Goal: Information Seeking & Learning: Learn about a topic

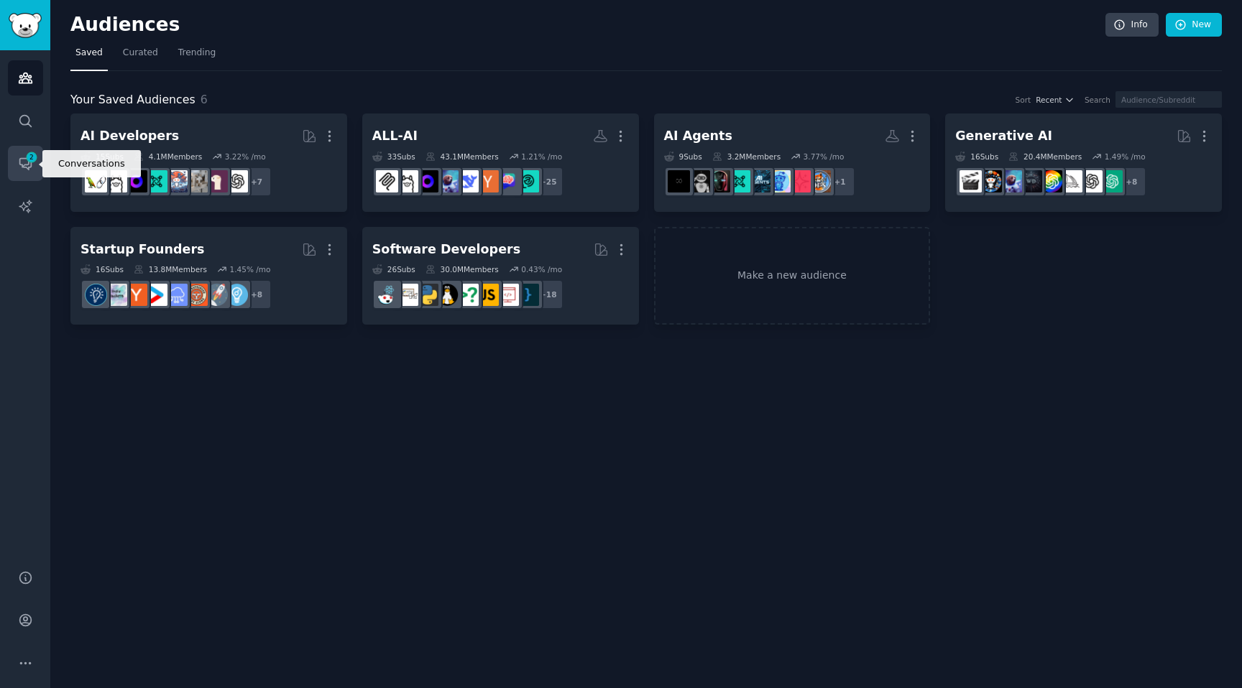
click at [31, 160] on span "2" at bounding box center [31, 157] width 13 height 10
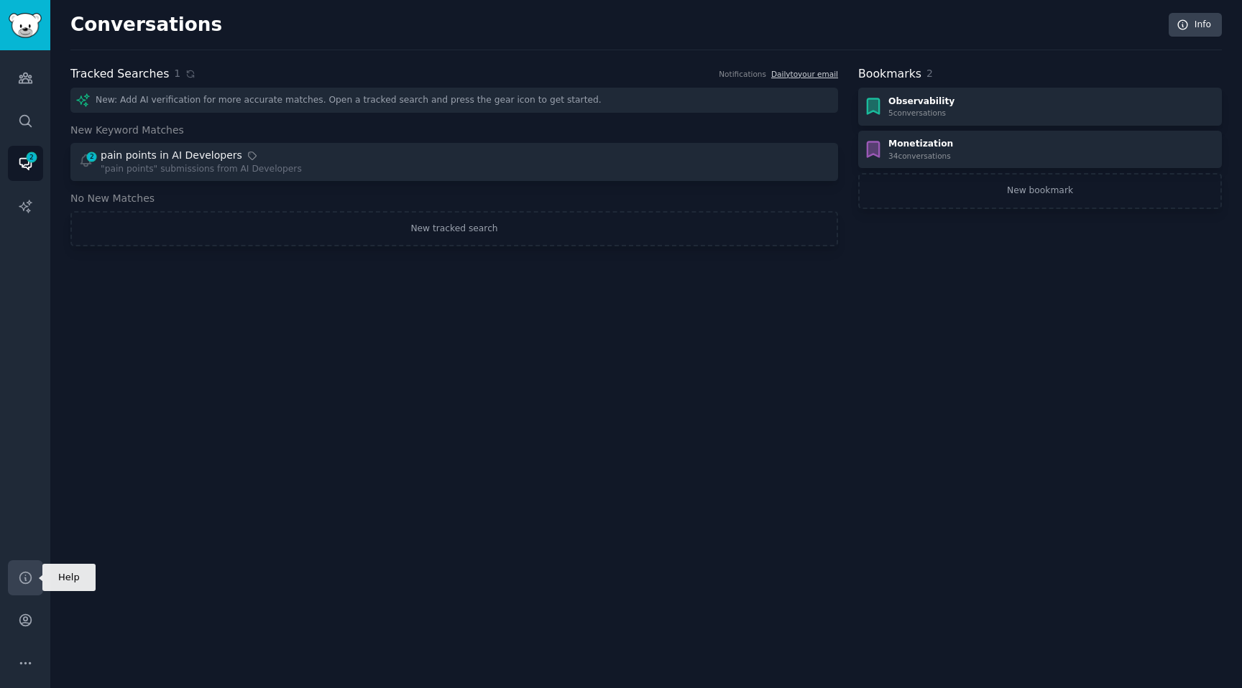
click at [26, 585] on icon "Sidebar" at bounding box center [25, 577] width 15 height 15
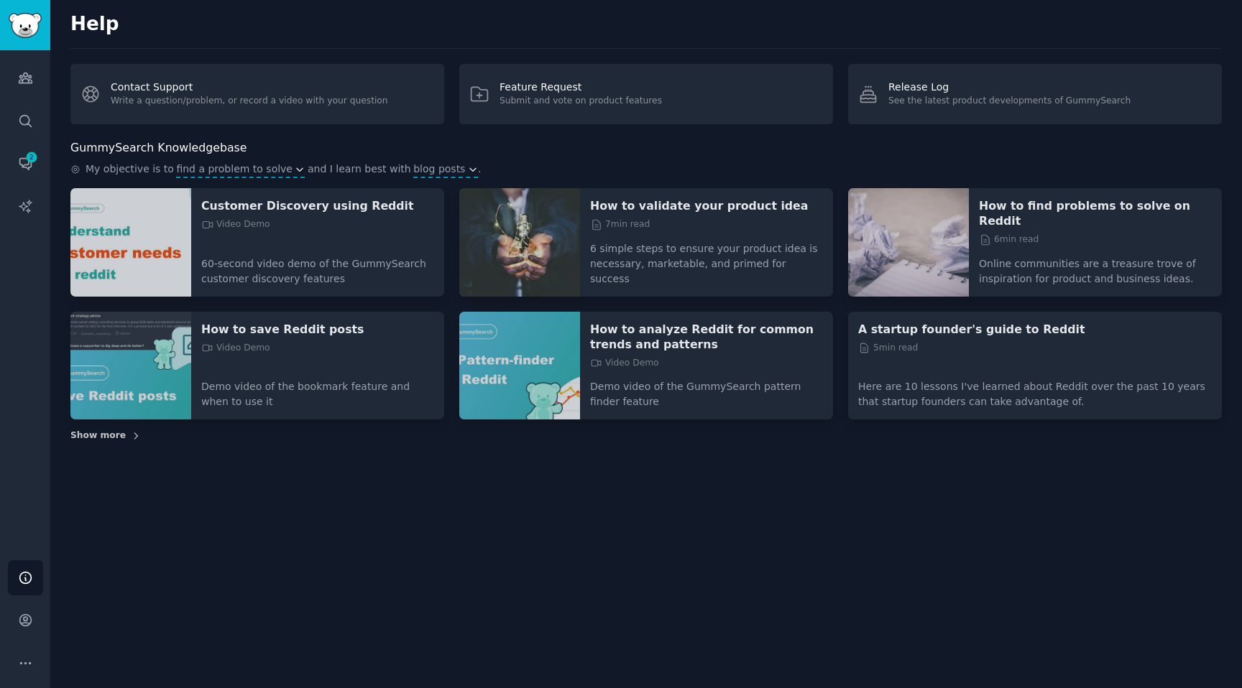
click at [112, 430] on span "Show more" at bounding box center [97, 436] width 55 height 13
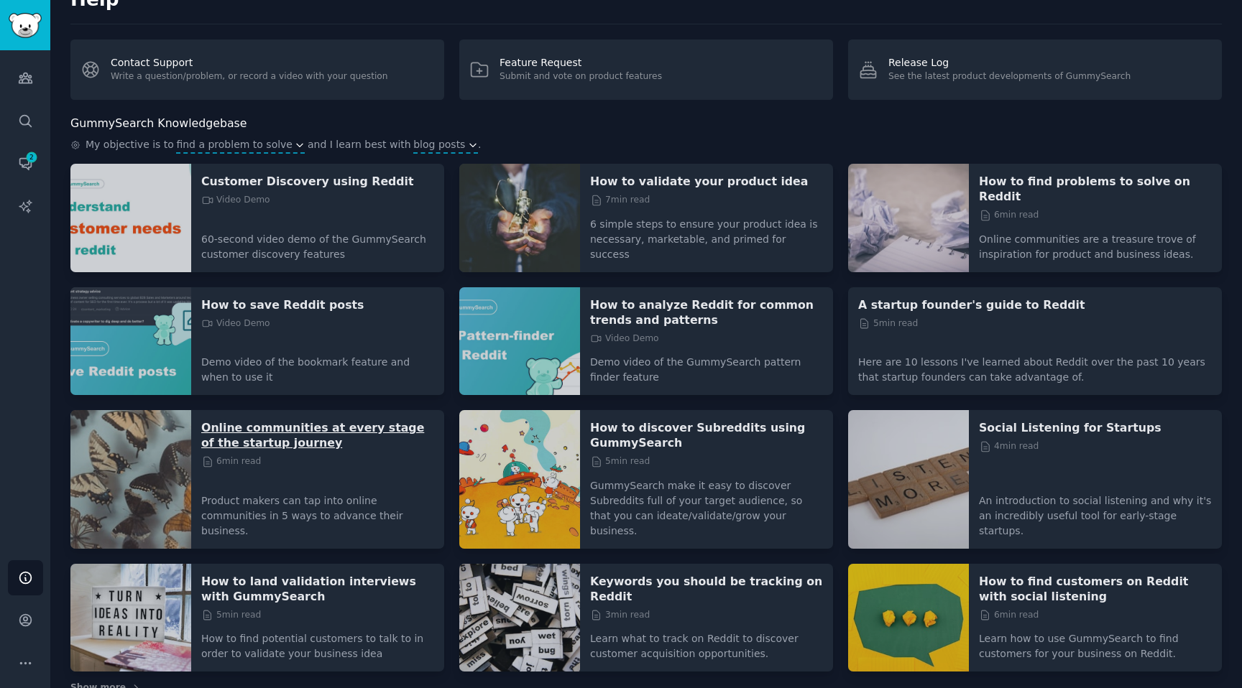
scroll to position [29, 0]
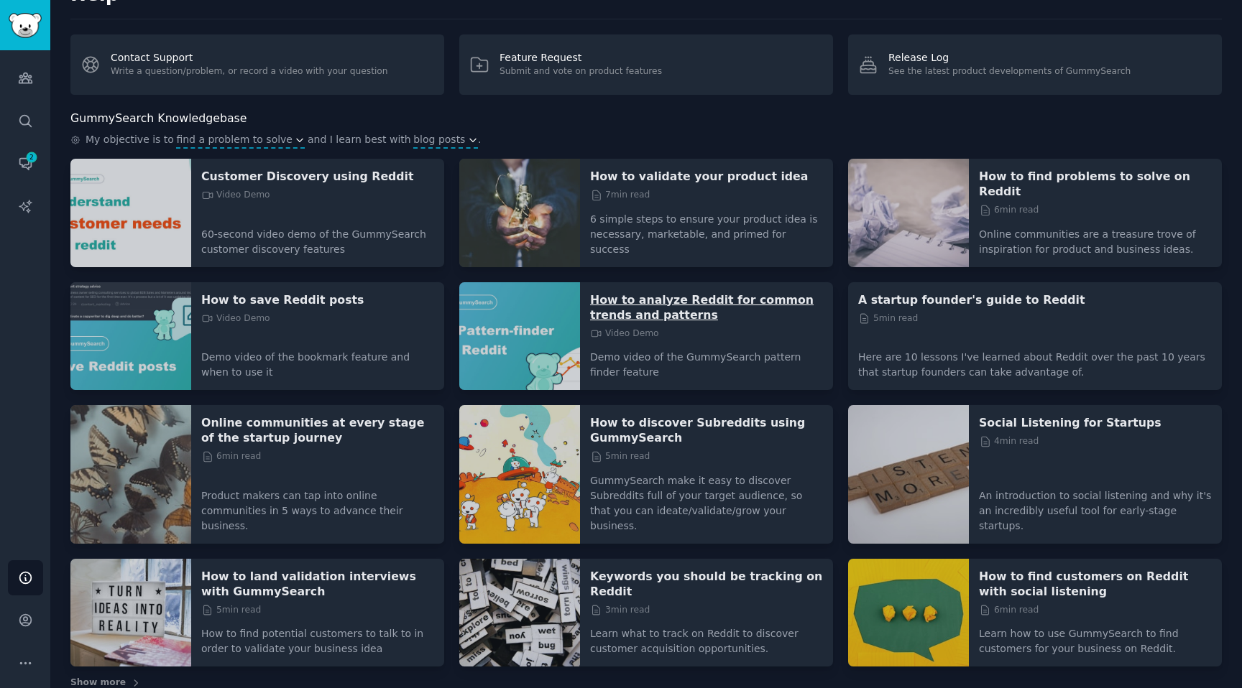
click at [634, 297] on p "How to analyze Reddit for common trends and patterns" at bounding box center [706, 307] width 233 height 30
click at [18, 662] on icon "Sidebar" at bounding box center [25, 663] width 15 height 15
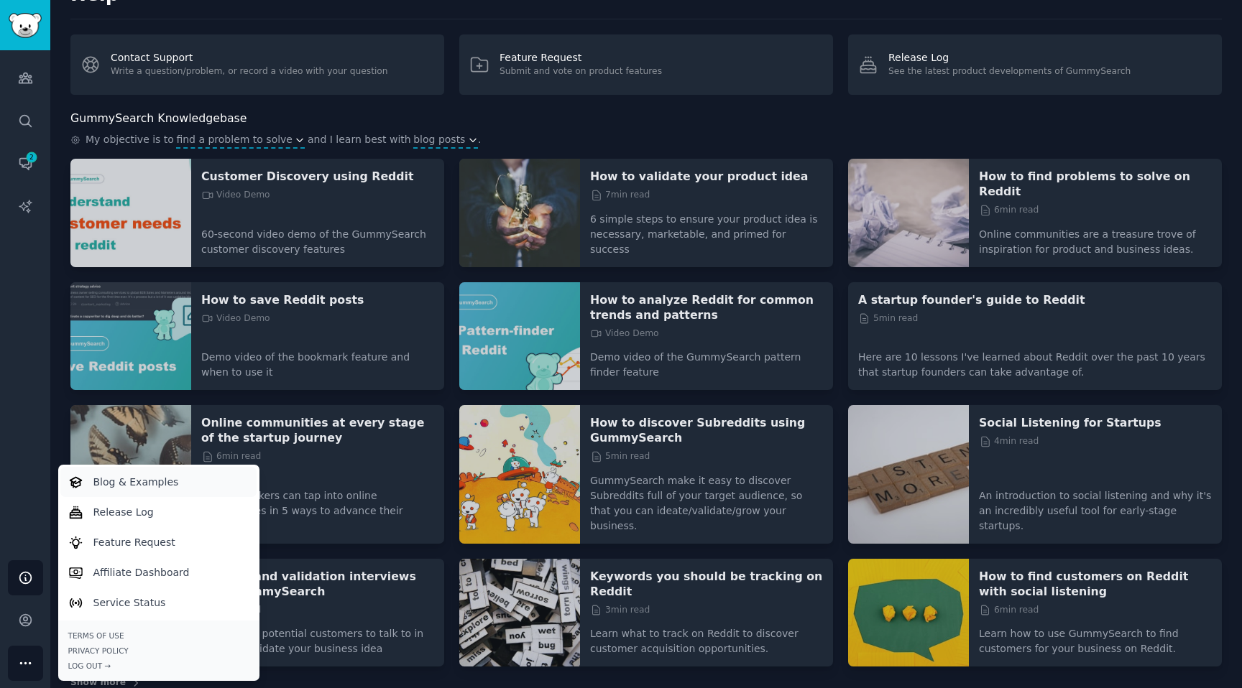
click at [166, 484] on p "Blog & Examples" at bounding box center [136, 482] width 86 height 15
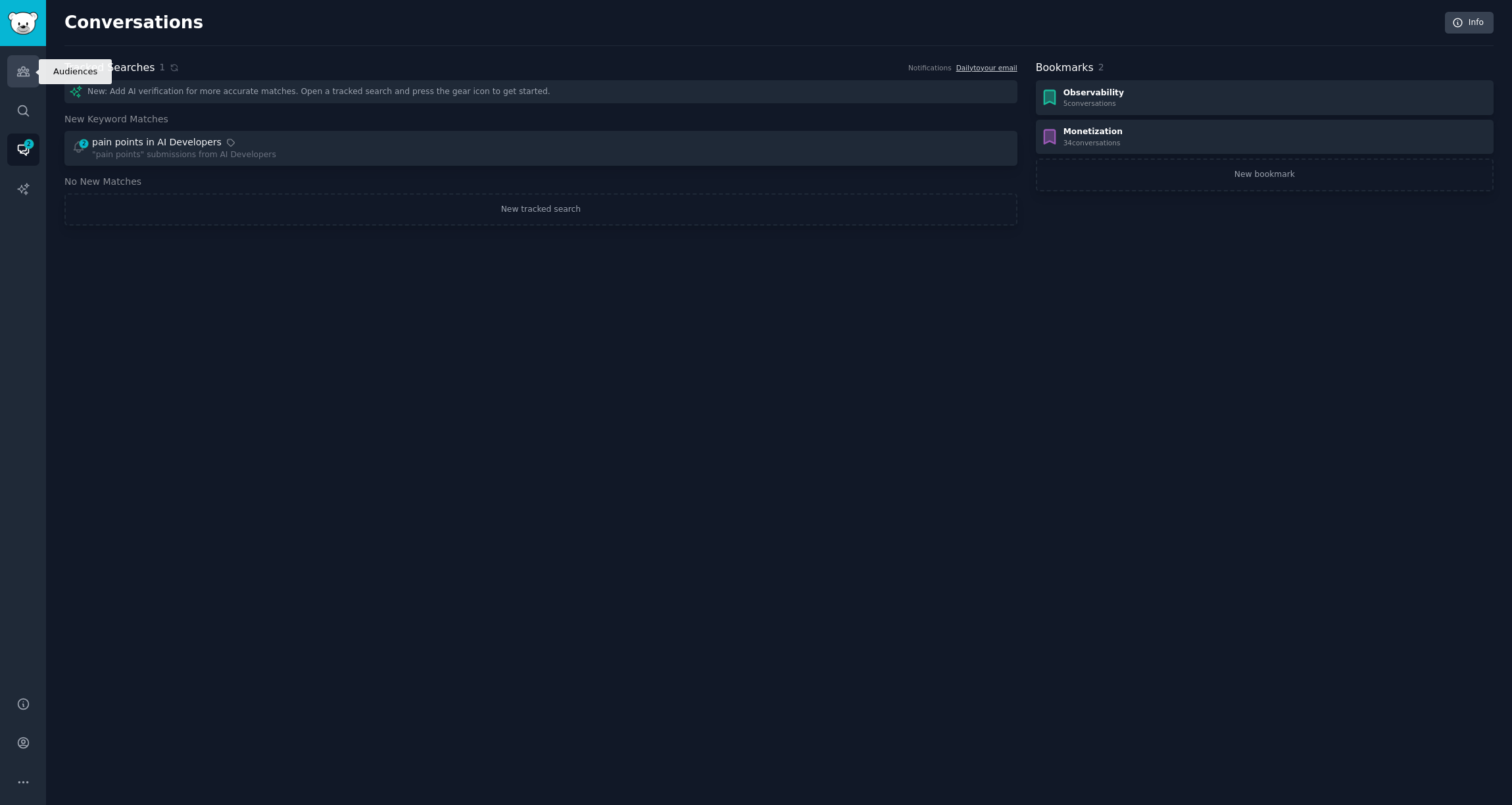
click at [26, 85] on link "Audiences" at bounding box center [23, 71] width 32 height 32
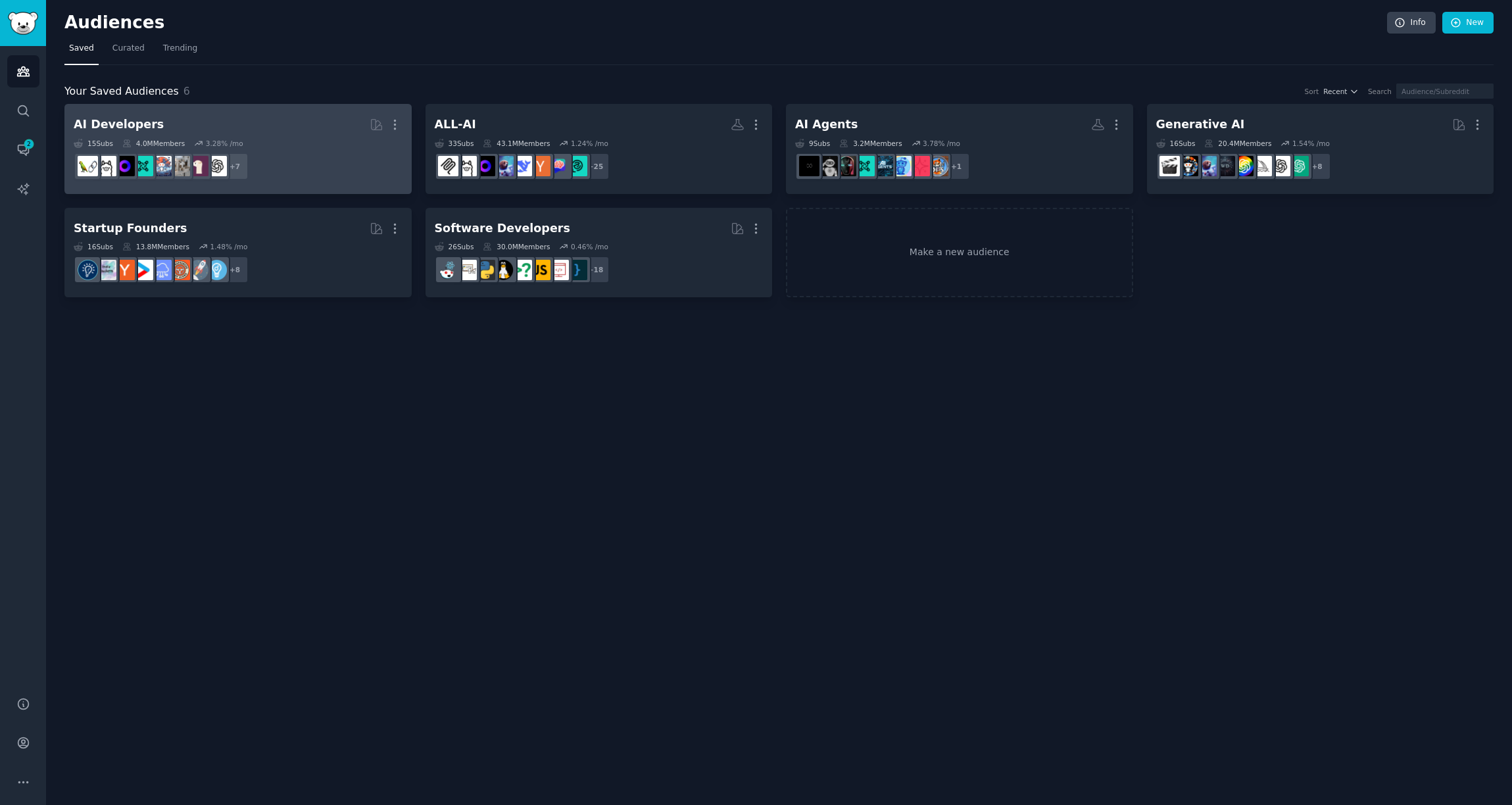
click at [117, 128] on div "AI Developers" at bounding box center [118, 125] width 90 height 16
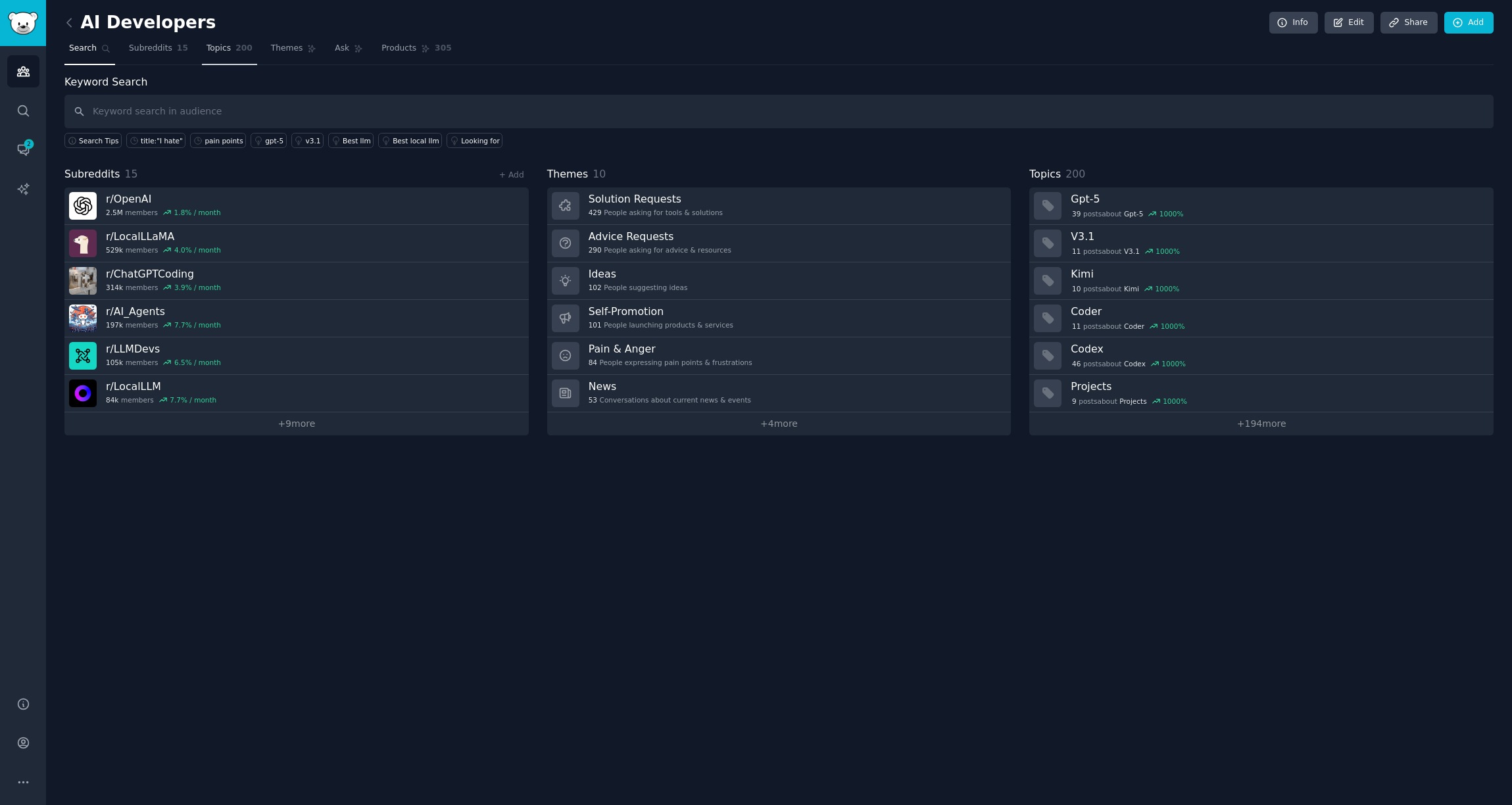
click at [221, 50] on span "Topics" at bounding box center [219, 49] width 25 height 12
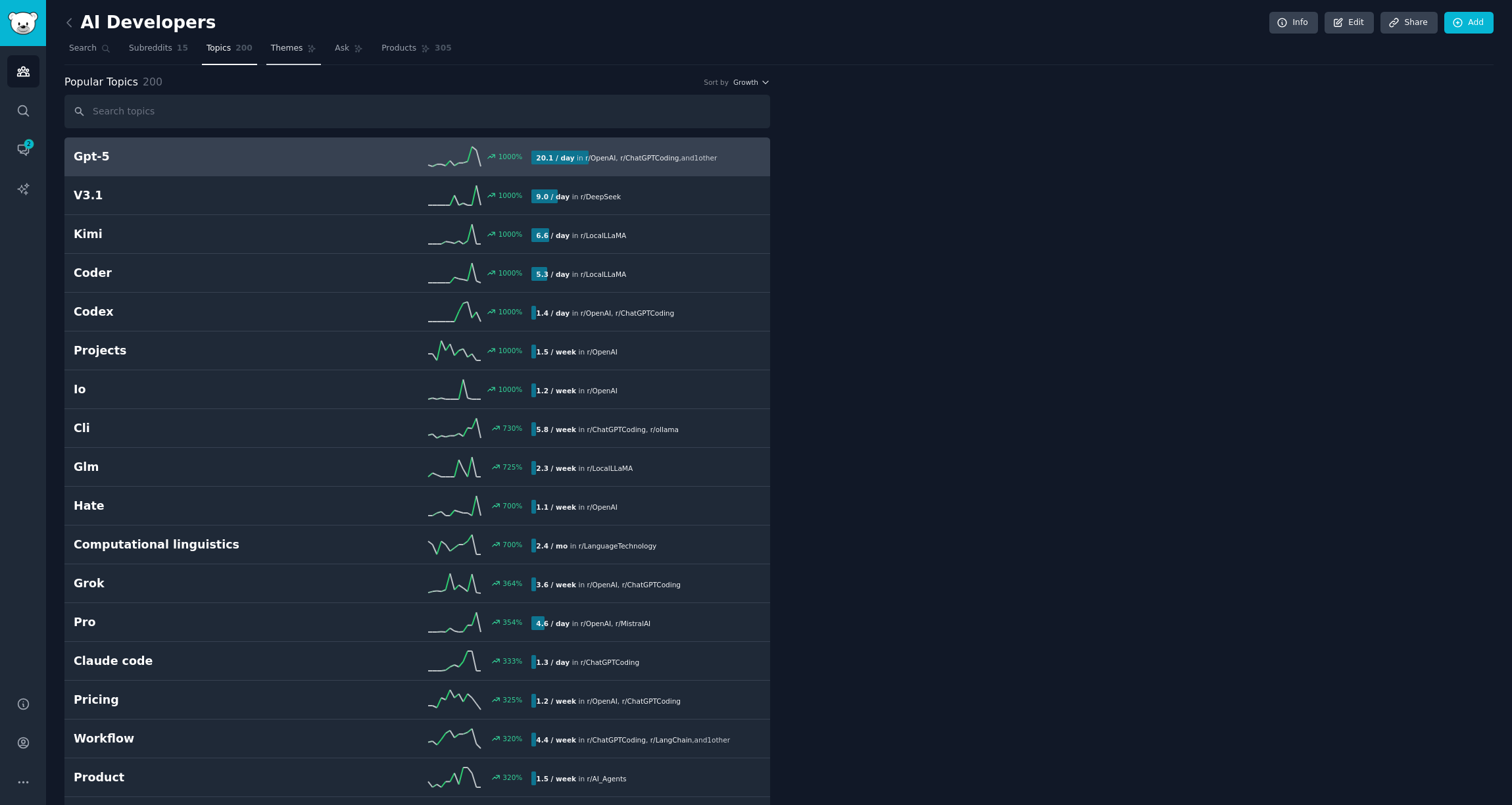
click at [279, 62] on link "Themes" at bounding box center [294, 51] width 55 height 27
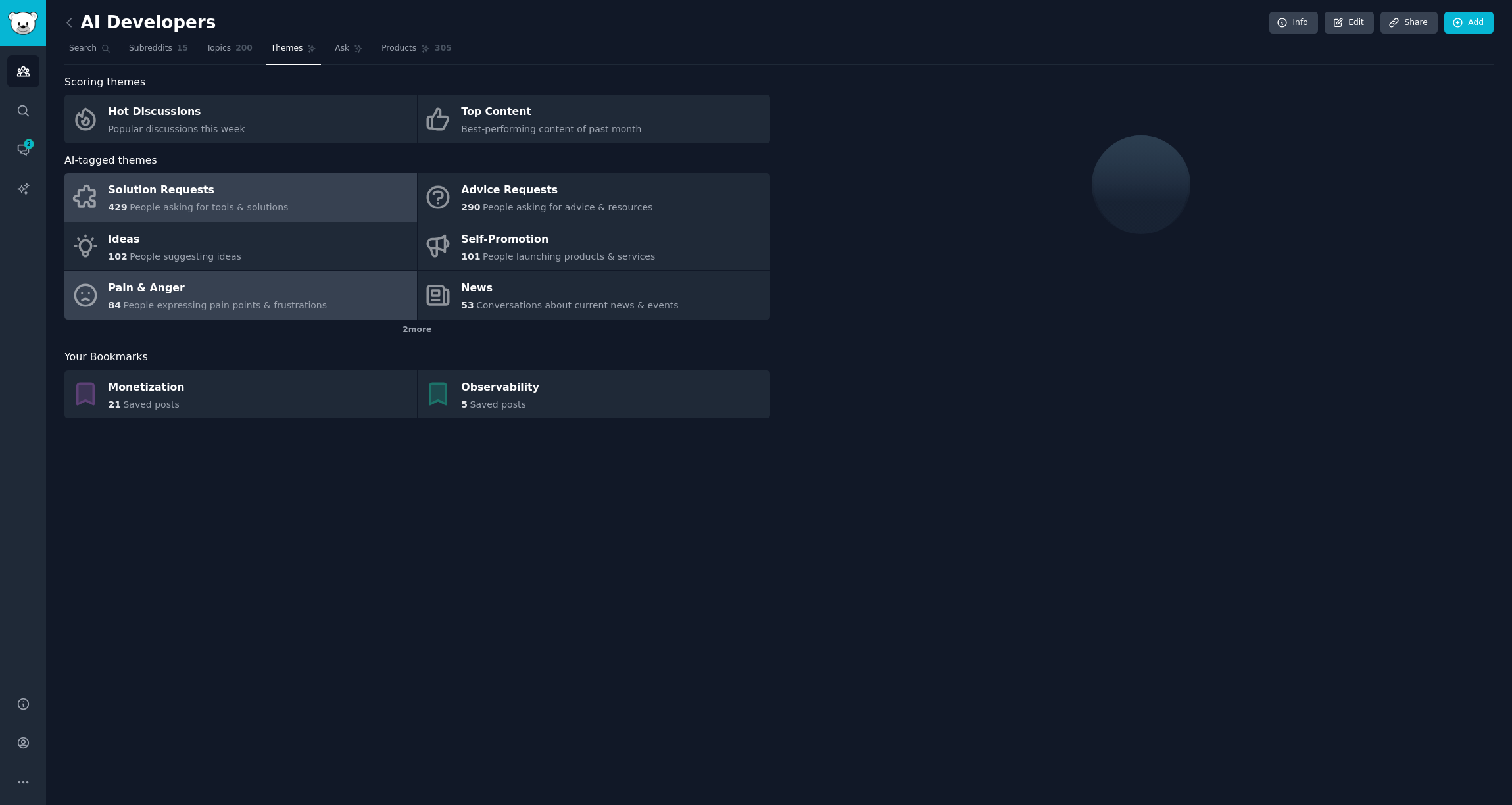
click at [221, 291] on div "Pain & Anger" at bounding box center [218, 288] width 219 height 21
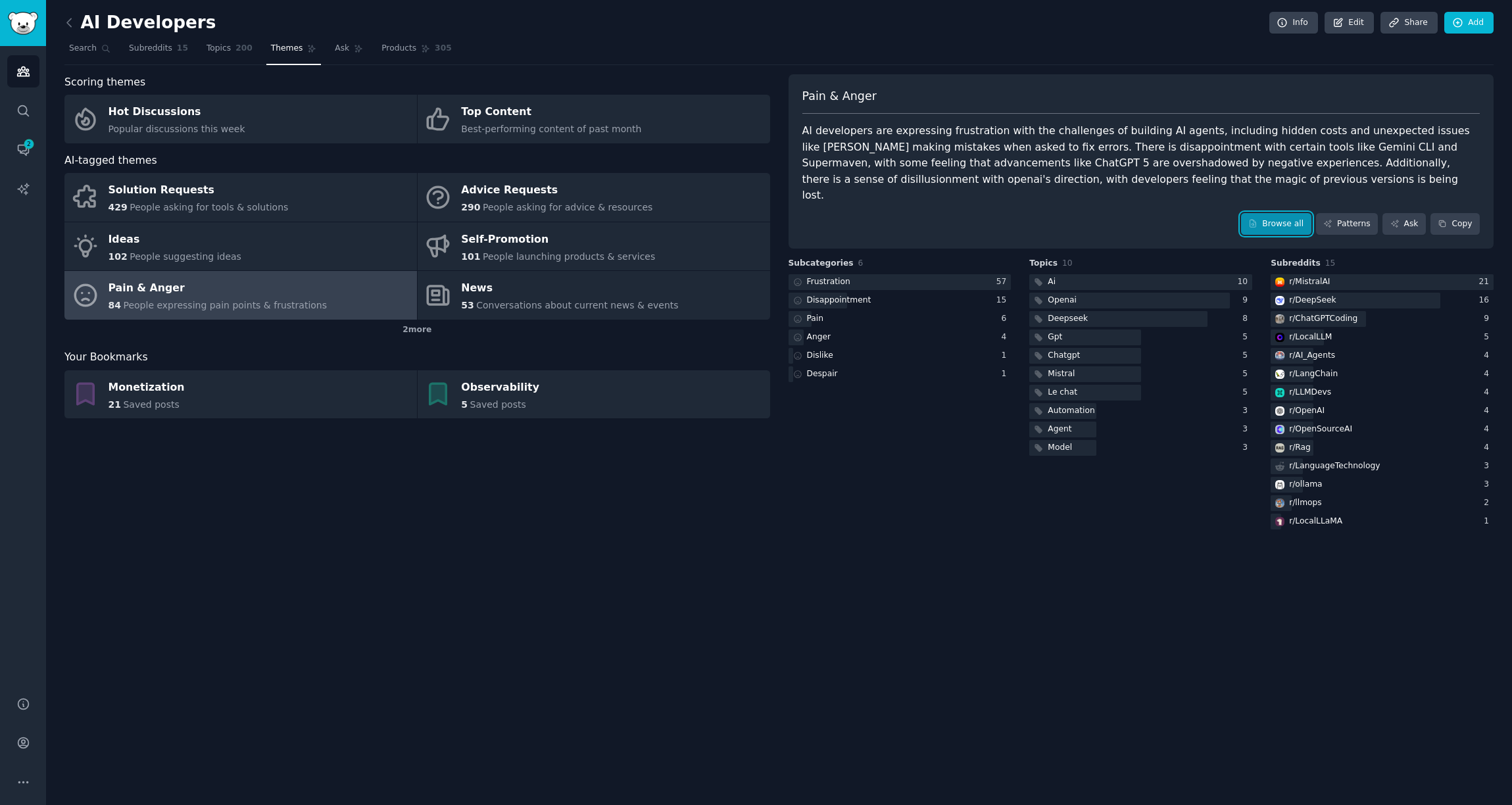
click at [1279, 213] on link "Browse all" at bounding box center [1276, 224] width 70 height 22
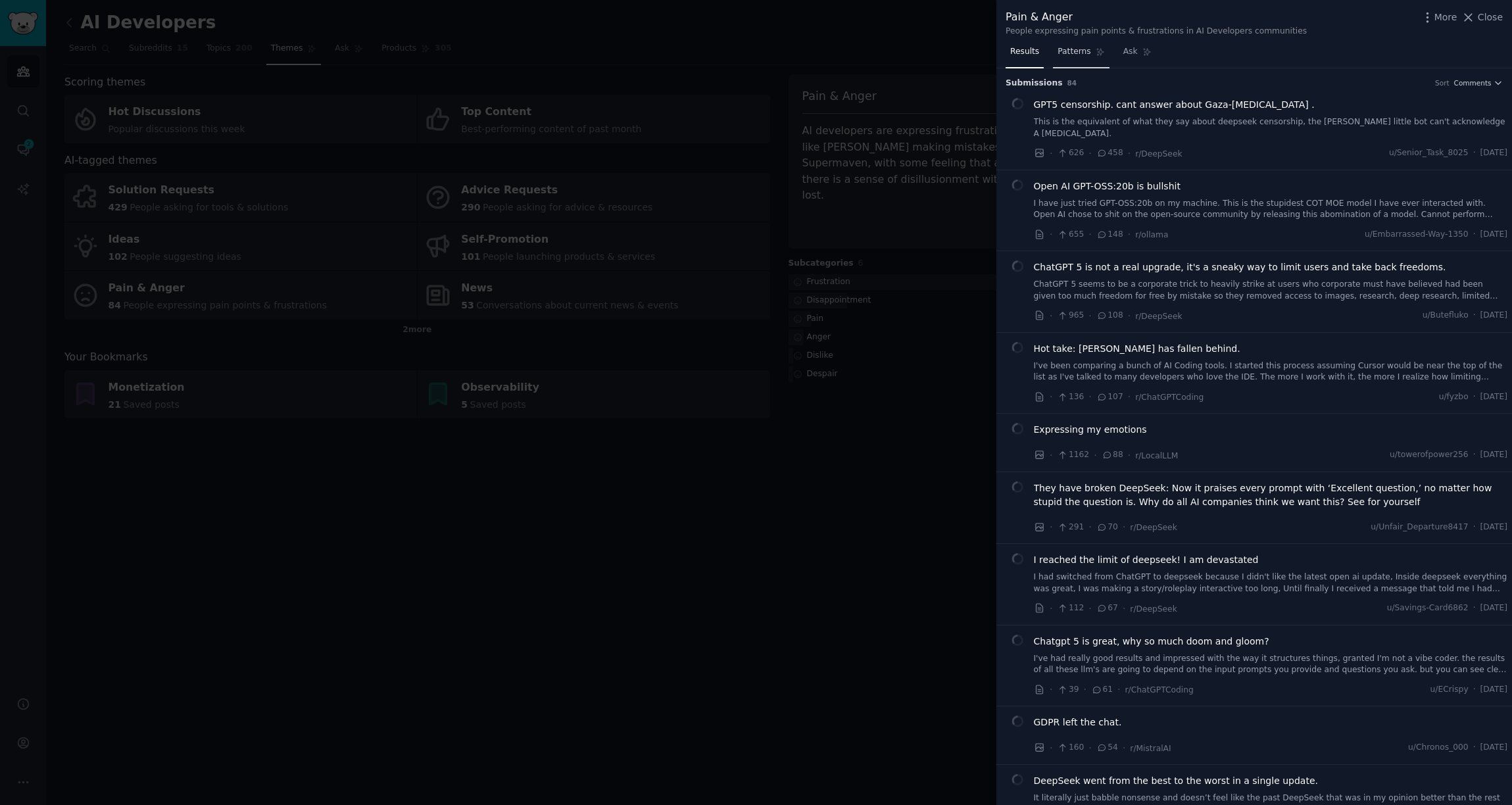
click at [1071, 50] on span "Patterns" at bounding box center [1074, 51] width 33 height 12
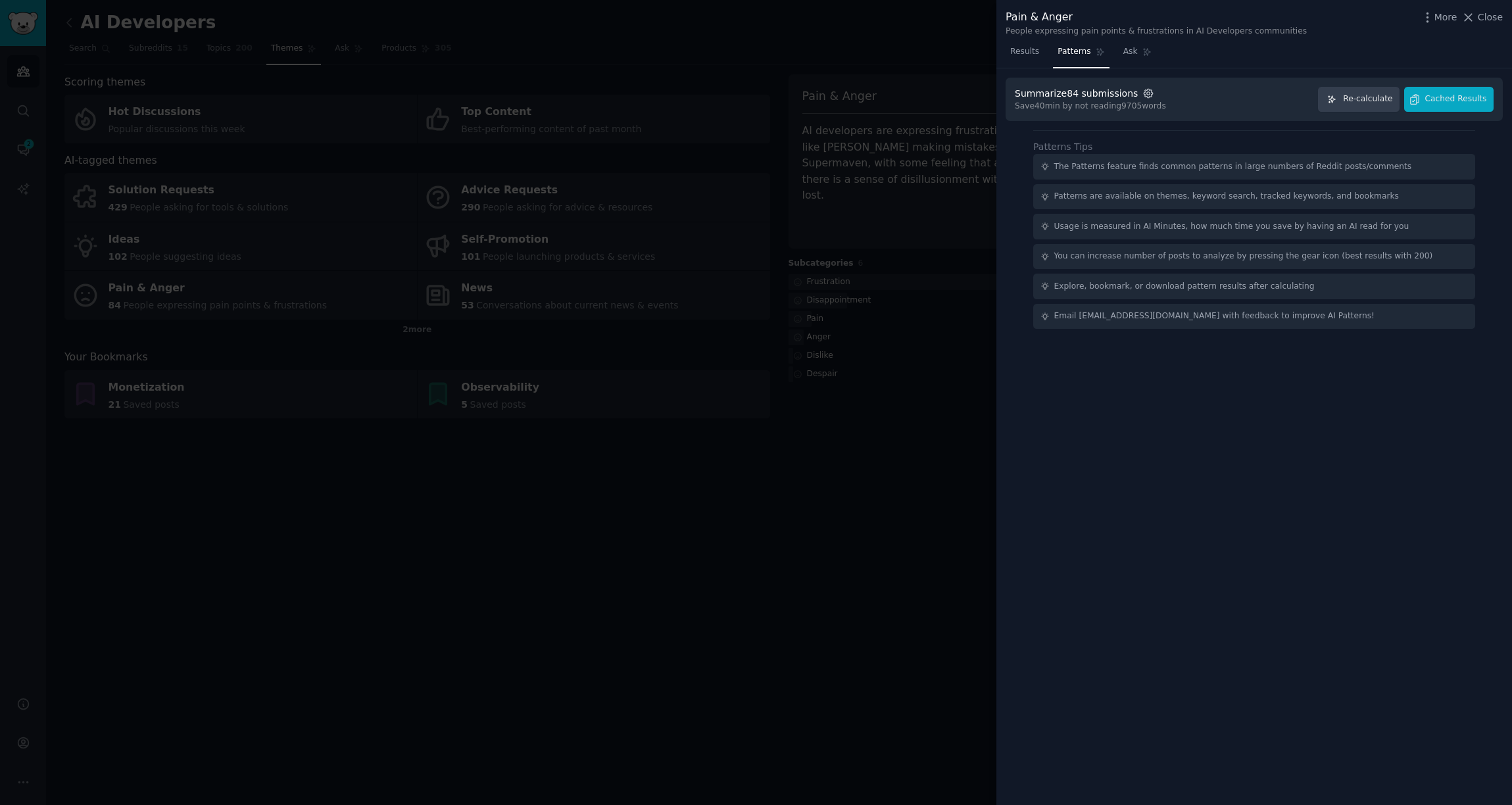
click at [1143, 93] on icon "button" at bounding box center [1147, 92] width 8 height 8
click at [1263, 129] on div at bounding box center [1268, 125] width 9 height 12
click at [1263, 129] on input "500" at bounding box center [1268, 125] width 9 height 9
click at [872, 31] on div at bounding box center [756, 402] width 1512 height 805
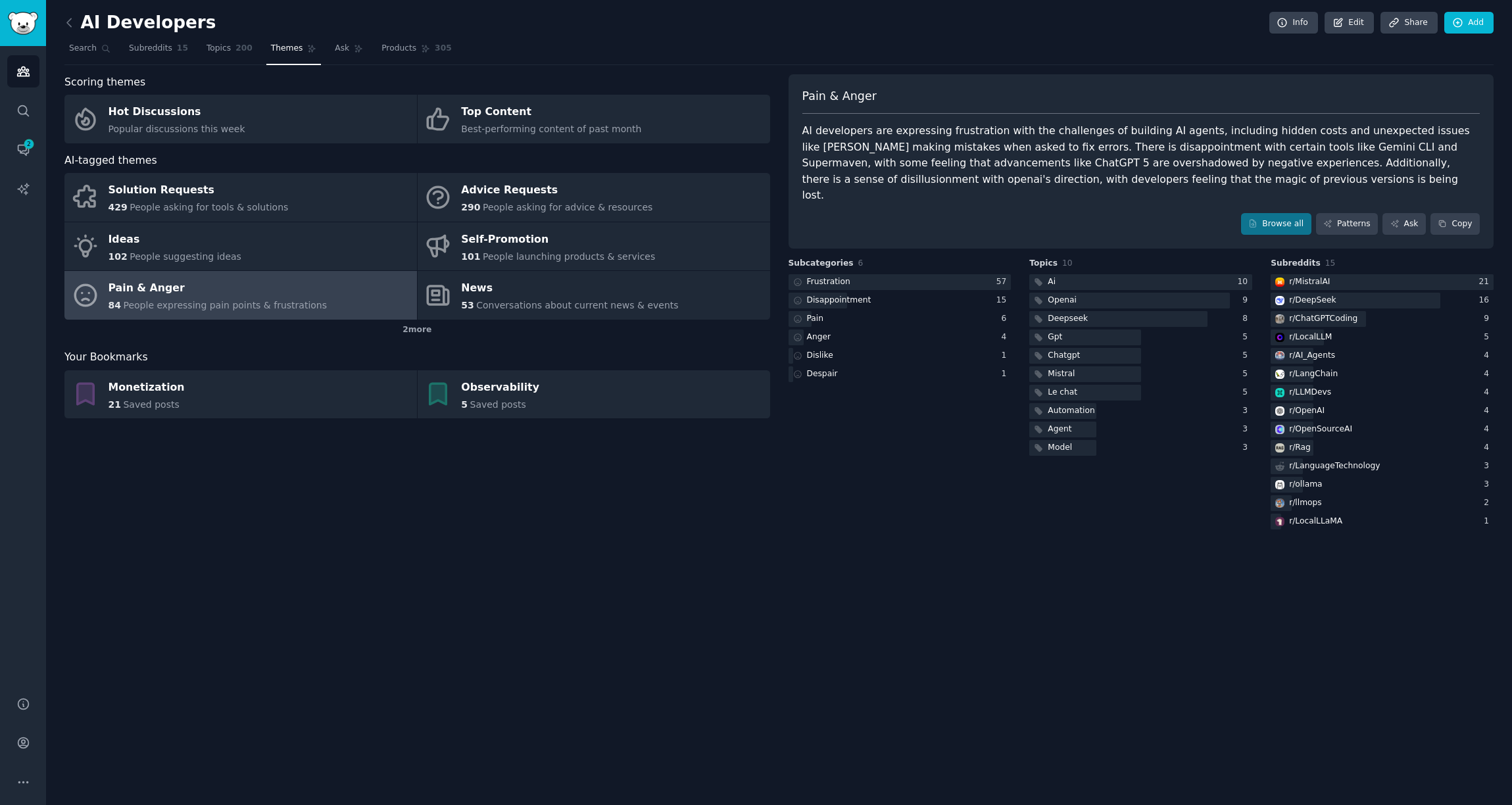
click at [179, 294] on div "Pain & Anger" at bounding box center [218, 288] width 219 height 21
click at [308, 48] on icon at bounding box center [312, 49] width 9 height 9
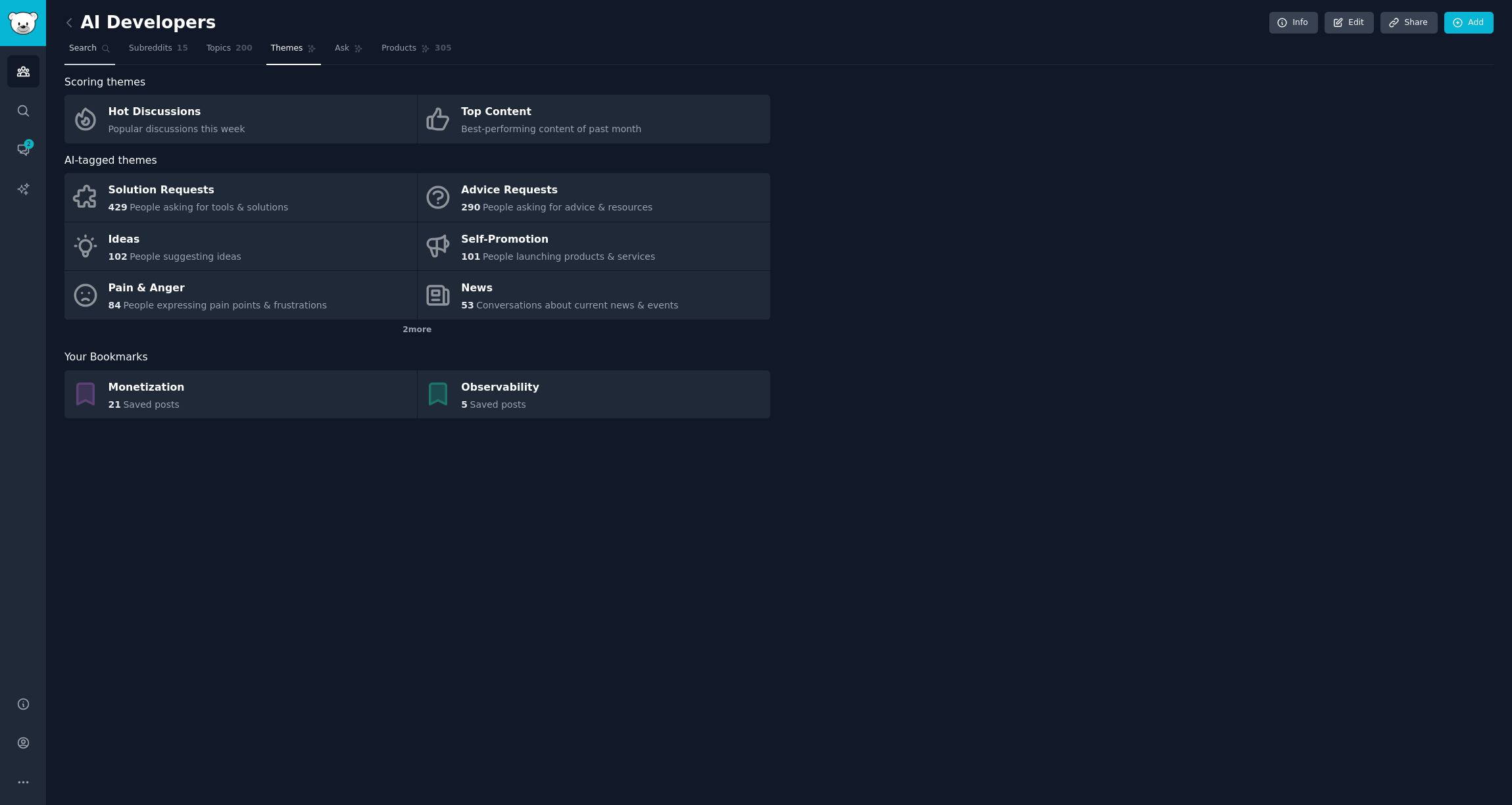
click at [90, 46] on span "Search" at bounding box center [82, 49] width 27 height 12
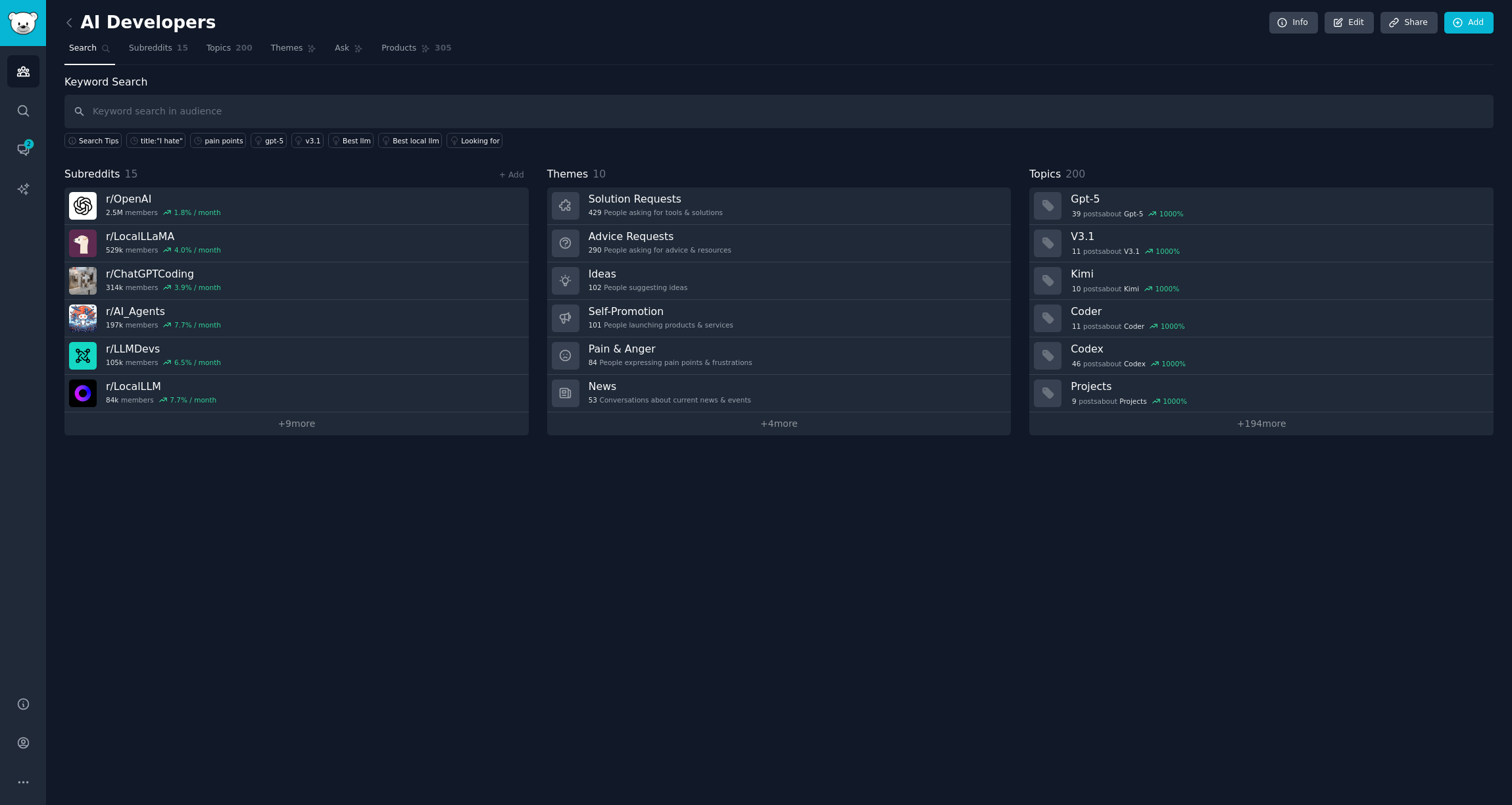
click at [62, 13] on div "AI Developers Info Edit Share Add Search Subreddits 15 Topics 200 Themes Ask Pr…" at bounding box center [779, 402] width 1466 height 805
click at [1288, 18] on icon at bounding box center [1282, 23] width 12 height 12
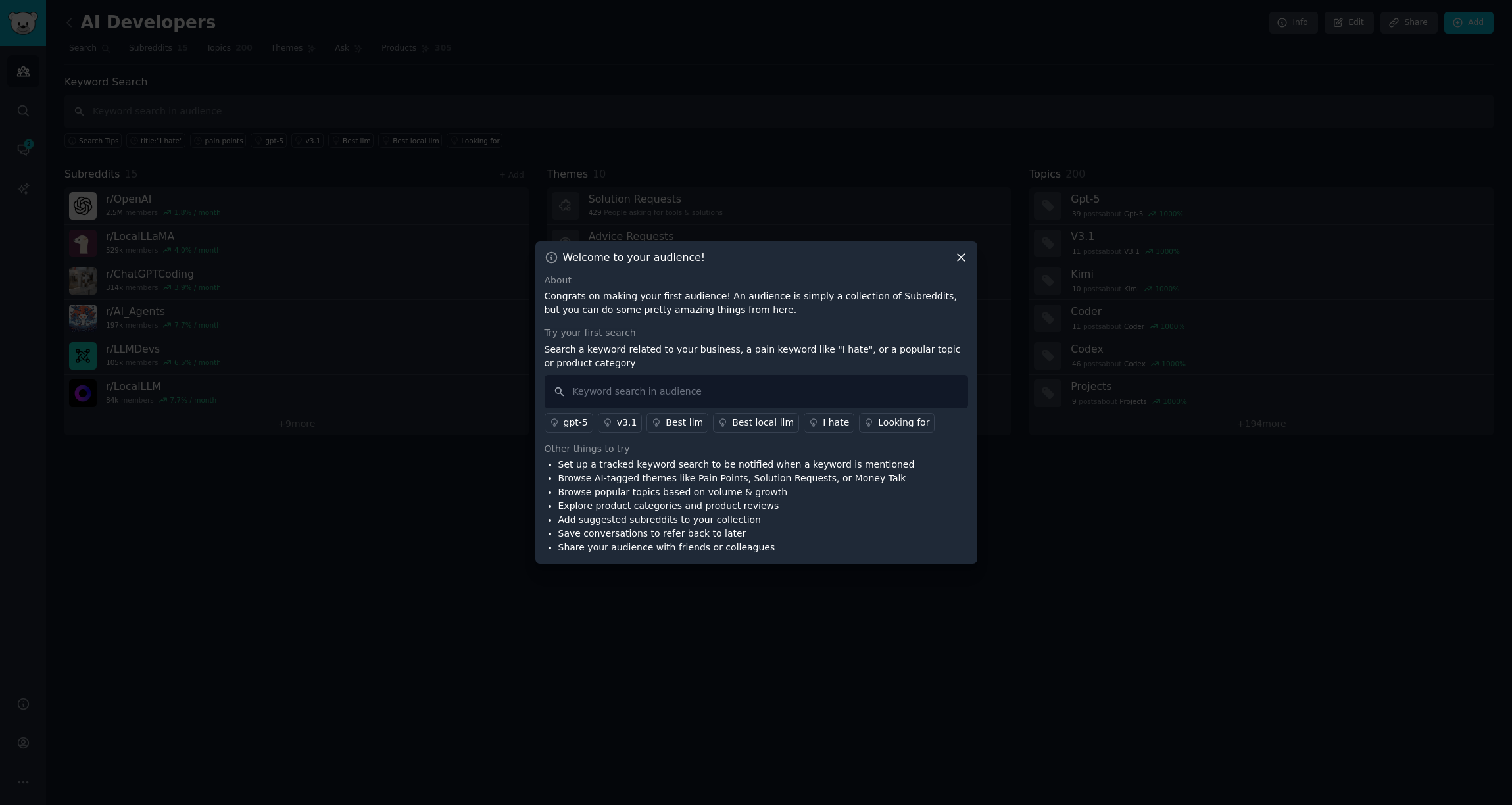
click at [772, 529] on li "Save conversations to refer back to later" at bounding box center [736, 534] width 356 height 14
click at [961, 264] on icon at bounding box center [961, 257] width 14 height 14
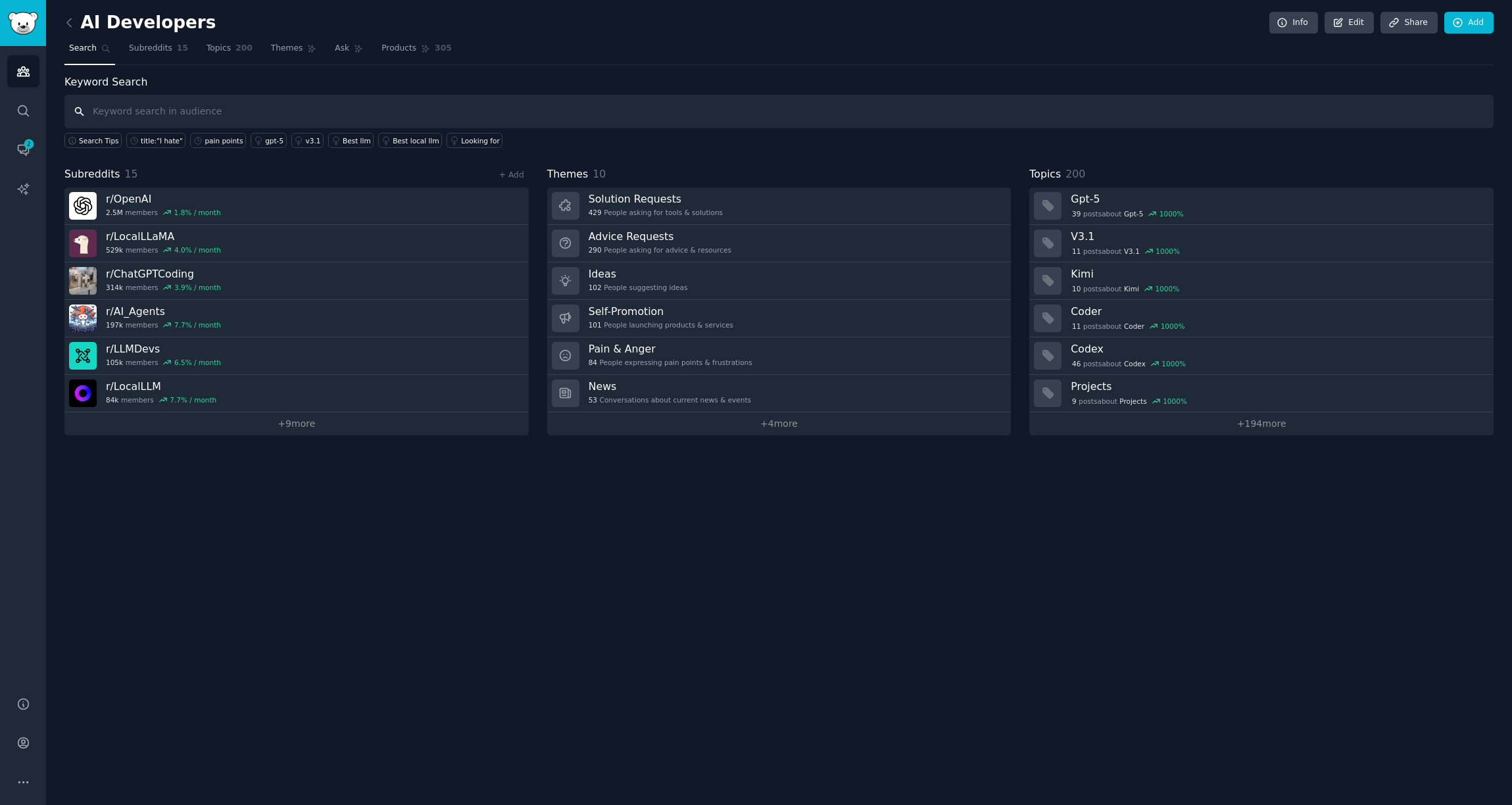
click at [221, 113] on input "text" at bounding box center [778, 111] width 1429 height 34
click at [15, 118] on link "Search" at bounding box center [23, 110] width 32 height 32
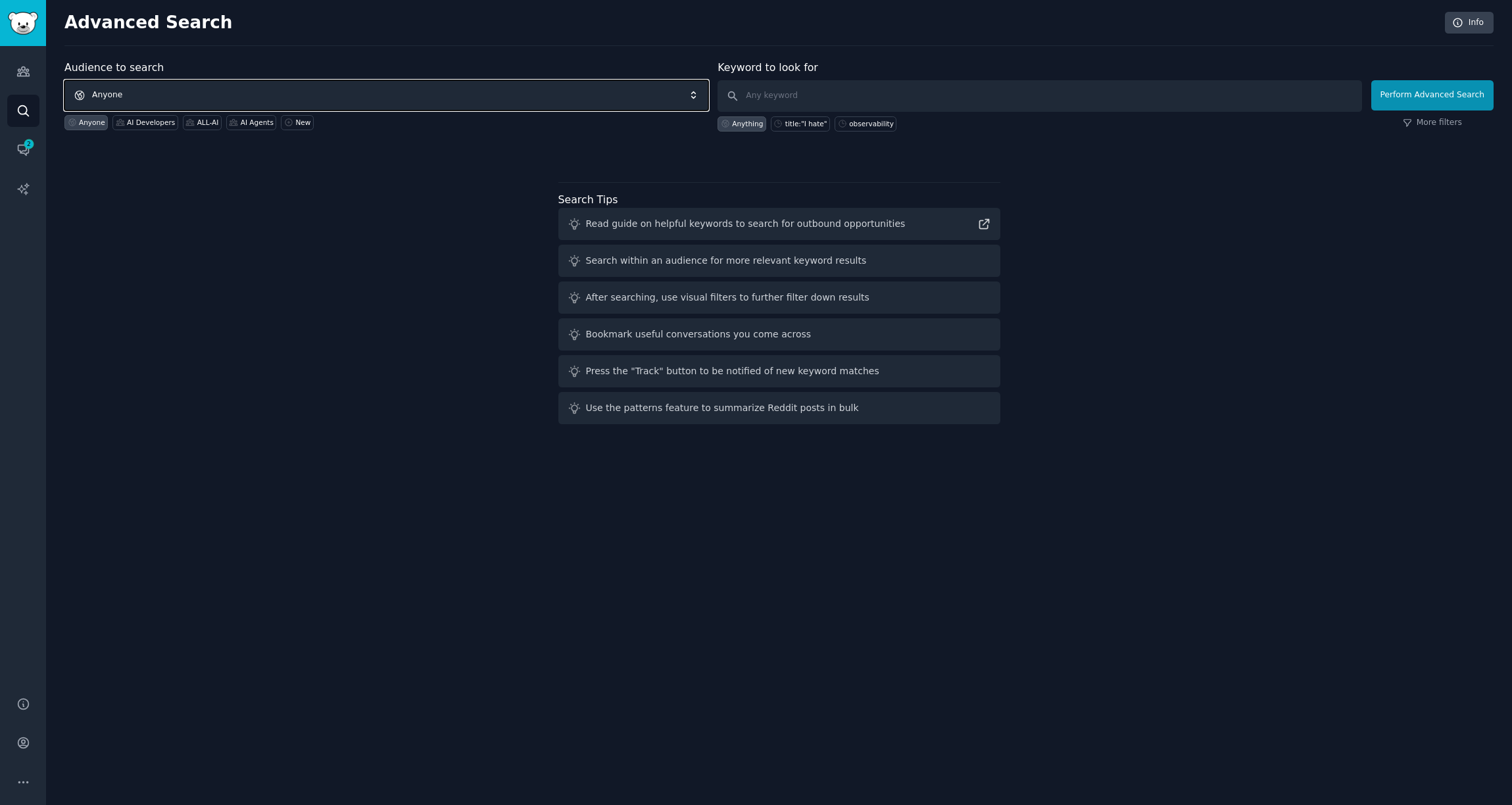
click at [371, 98] on span "Anyone" at bounding box center [385, 95] width 643 height 30
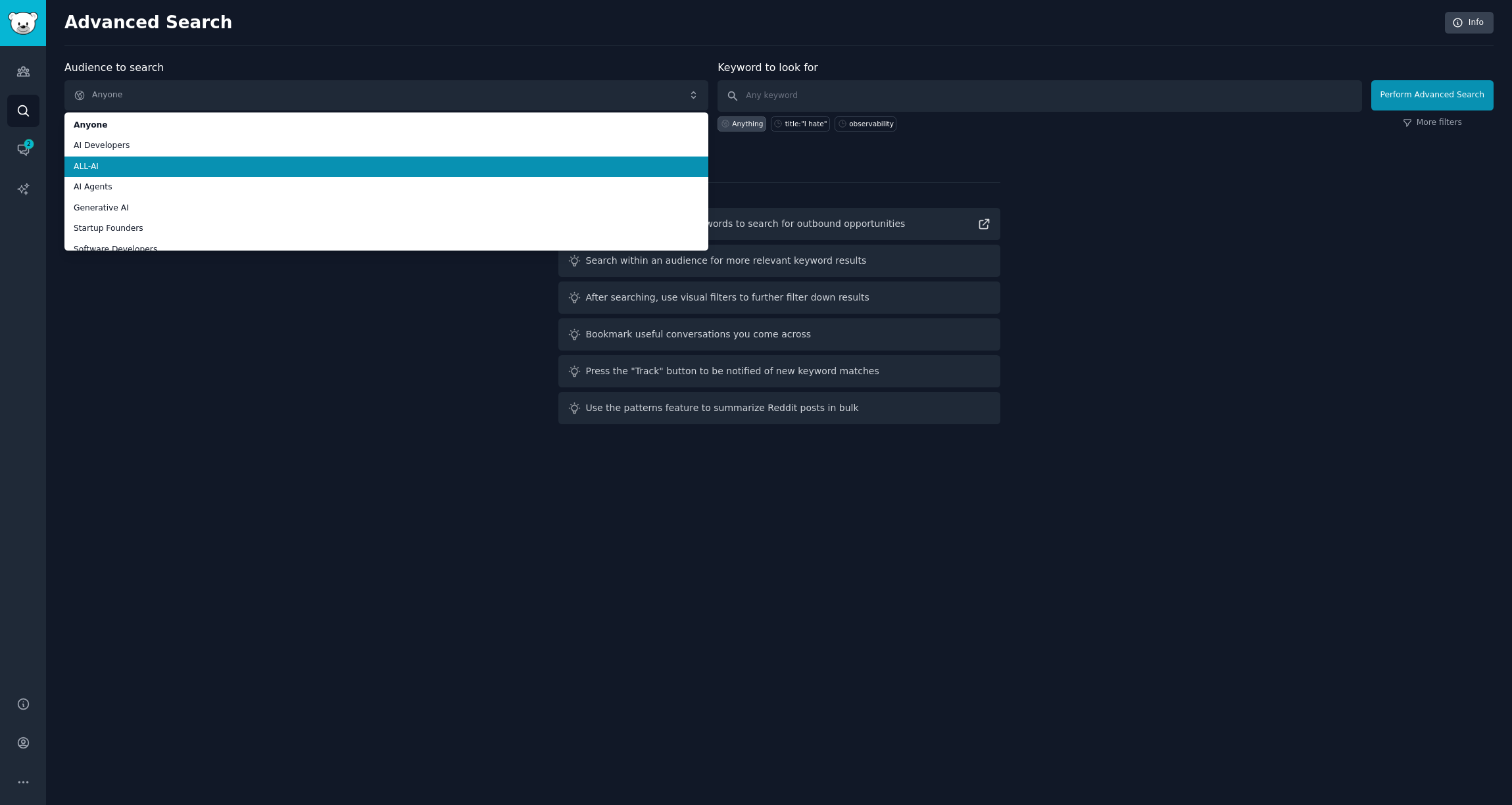
click at [263, 167] on span "ALL-AI" at bounding box center [385, 167] width 625 height 12
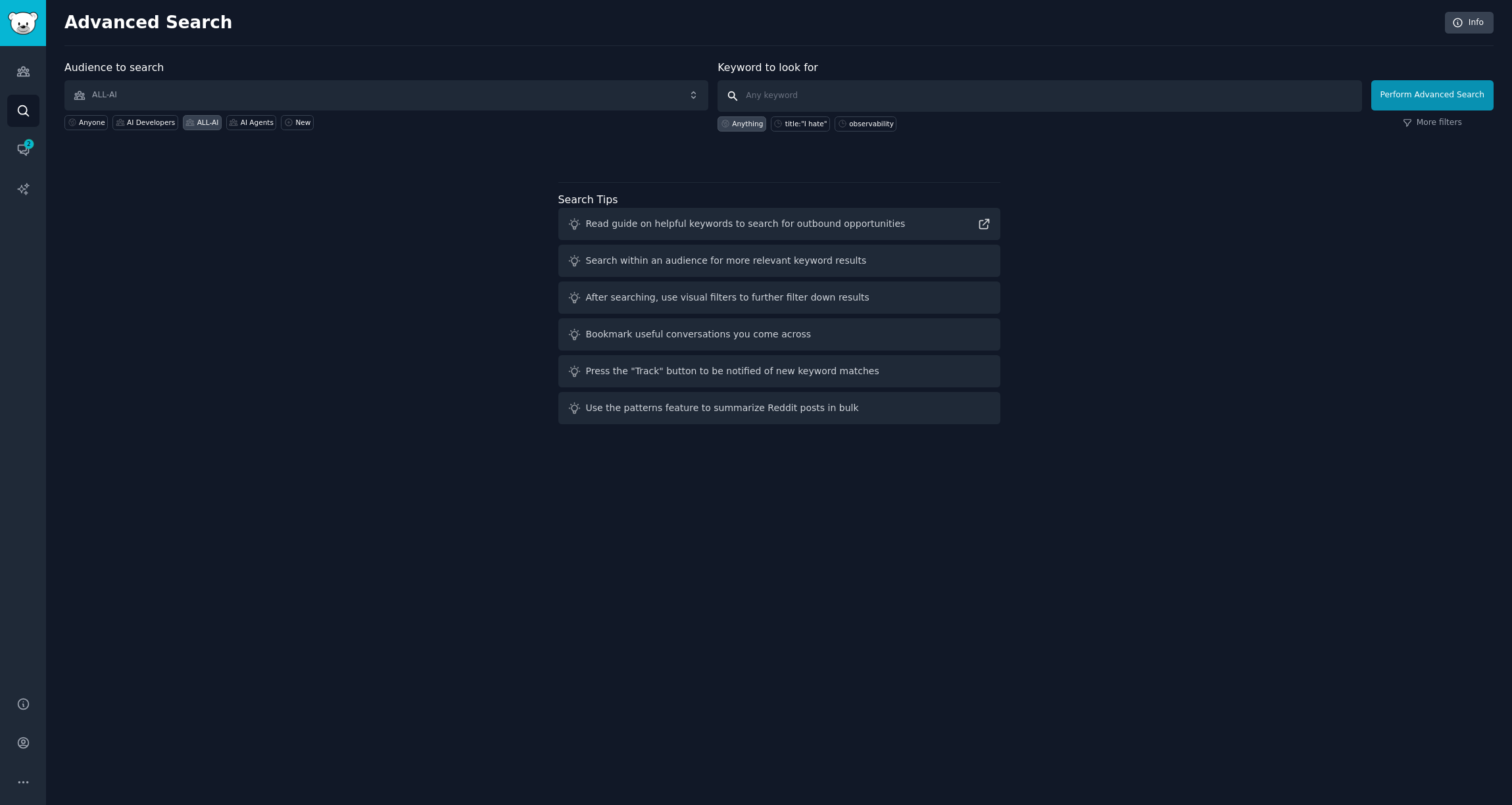
click at [769, 99] on input "text" at bounding box center [1039, 96] width 643 height 31
type input "ш"
type input "Ш цщг"
type input "I wish someone"
click at [1456, 120] on link "More filters" at bounding box center [1432, 123] width 59 height 12
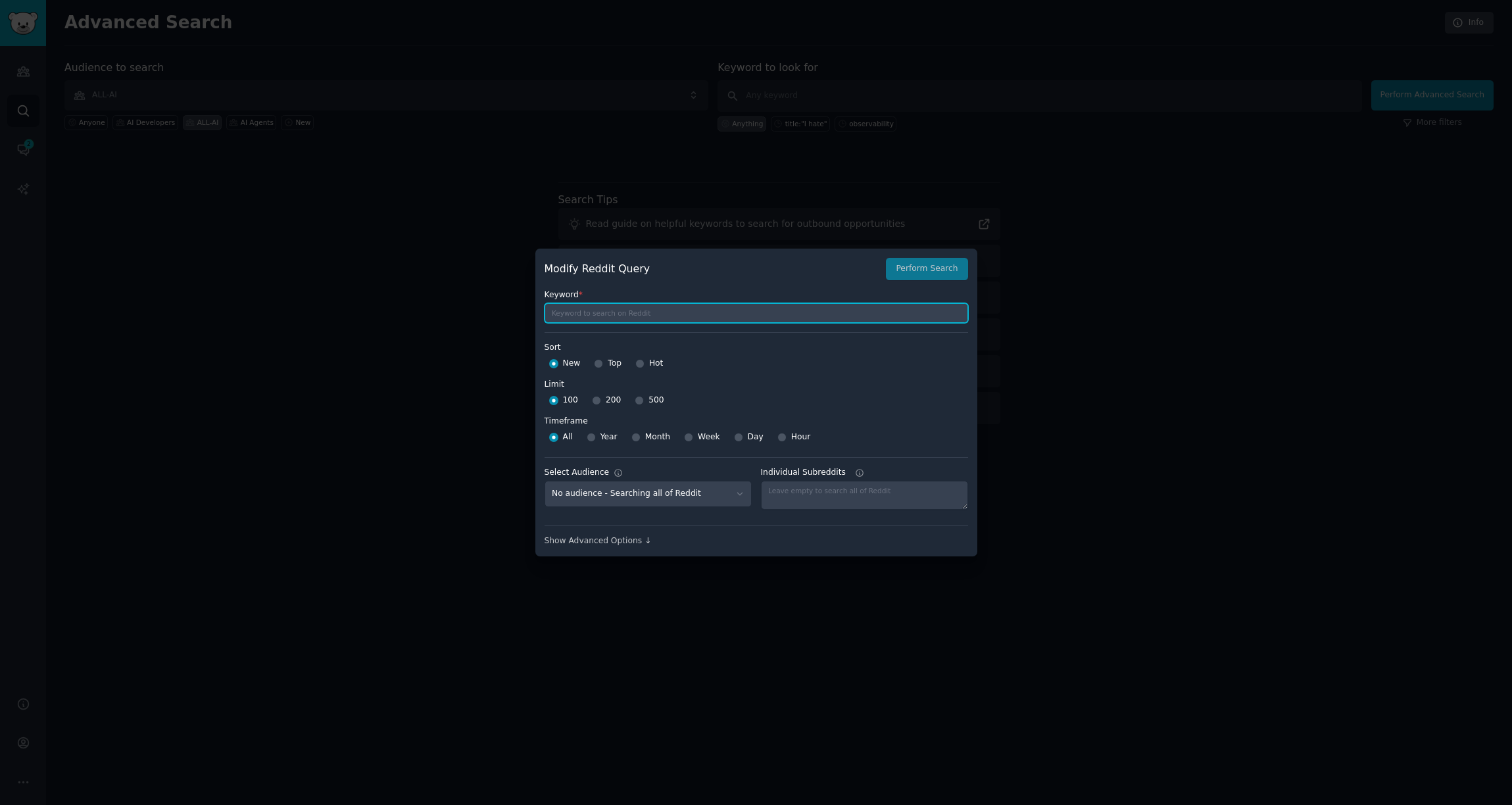
click at [657, 314] on input "text" at bounding box center [756, 313] width 424 height 20
paste input "I wish someone"
type input "I wish someone"
click at [638, 402] on input "500" at bounding box center [639, 401] width 9 height 9
radio input "true"
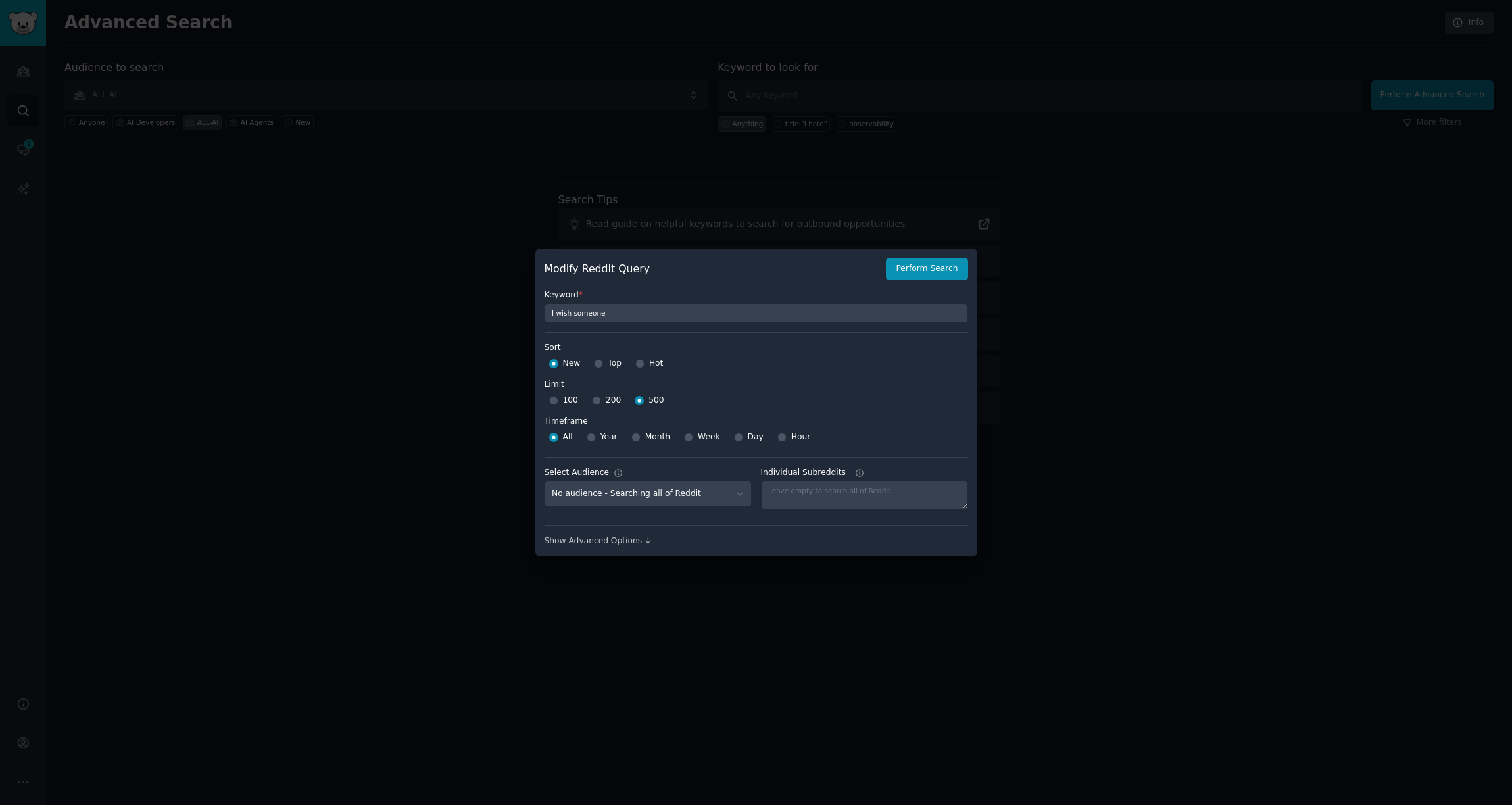
click at [596, 439] on div "Year" at bounding box center [602, 437] width 31 height 21
click at [592, 439] on input "Year" at bounding box center [591, 438] width 9 height 9
radio input "true"
click at [600, 365] on input "Top" at bounding box center [599, 364] width 9 height 9
radio input "true"
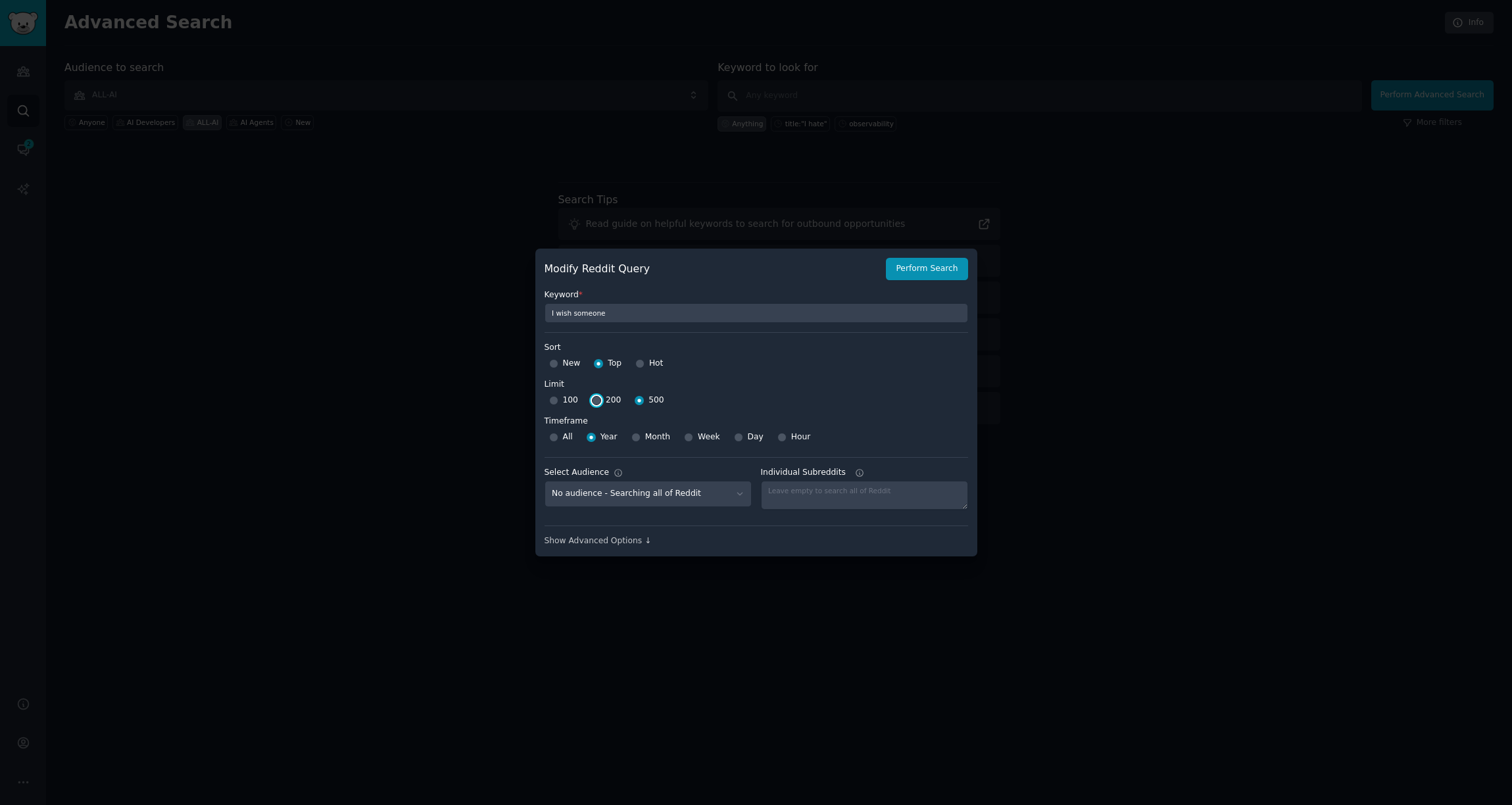
click at [595, 405] on input "200" at bounding box center [597, 401] width 9 height 9
radio input "true"
click at [666, 491] on select "No audience - Searching all of Reddit ALL-AI - 33 Subreddits Startup Founders -…" at bounding box center [648, 494] width 207 height 27
select select "6b8210edfb"
click at [545, 481] on select "No audience - Searching all of Reddit ALL-AI - 33 Subreddits Startup Founders -…" at bounding box center [648, 494] width 207 height 27
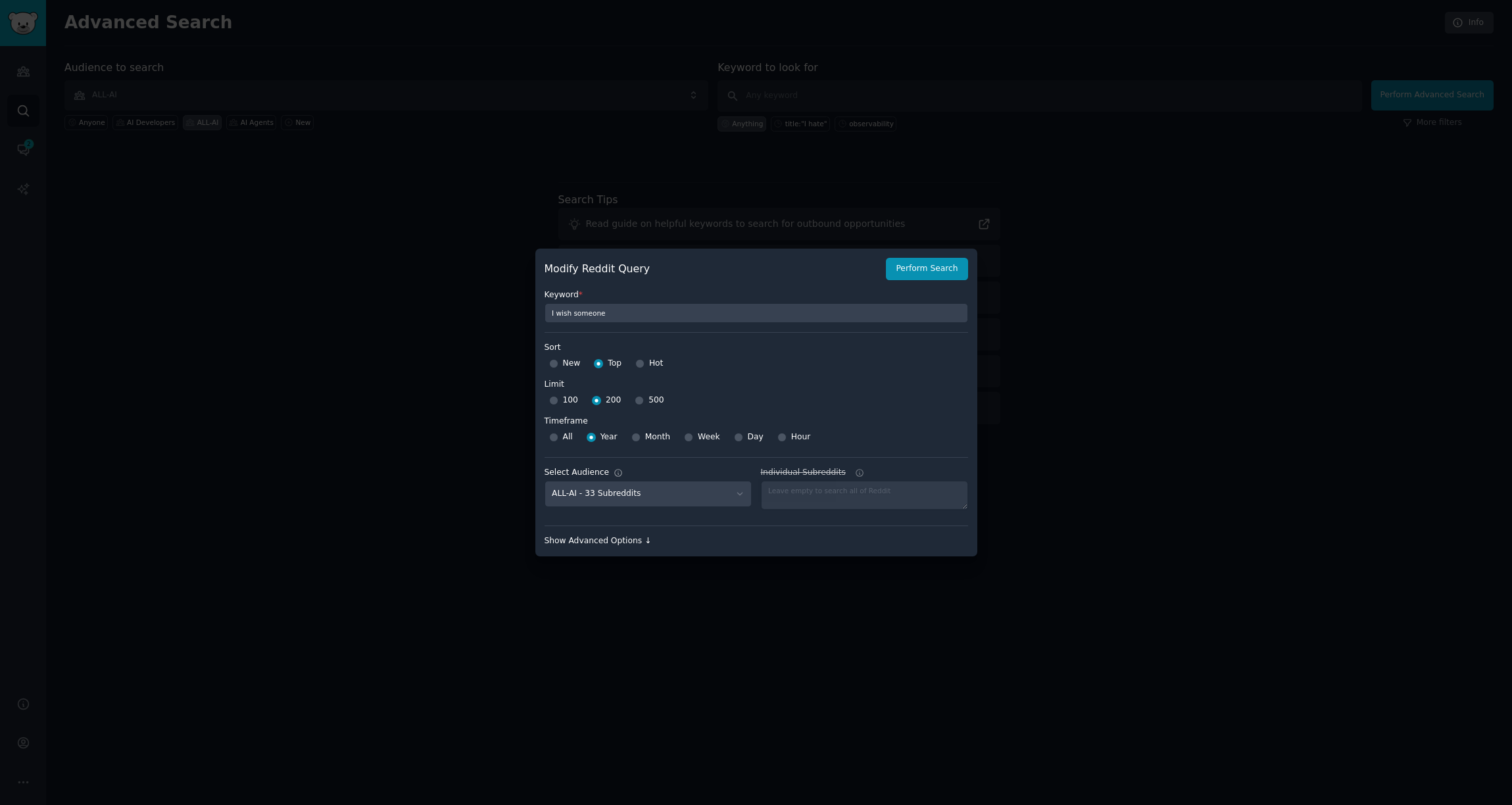
click at [627, 546] on div "Show Advanced Options ↓" at bounding box center [756, 541] width 424 height 12
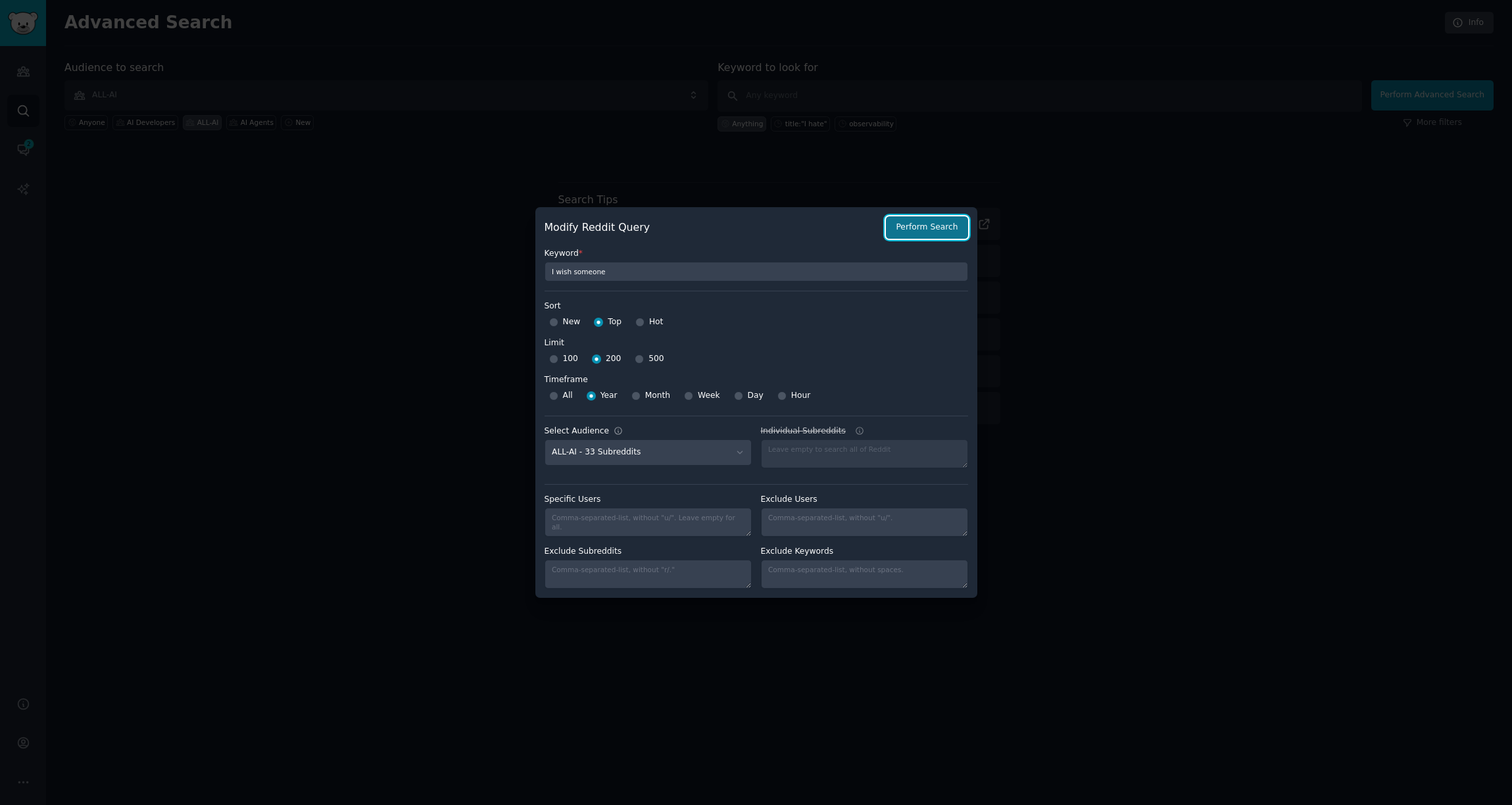
click at [928, 232] on button "Perform Search" at bounding box center [926, 227] width 81 height 22
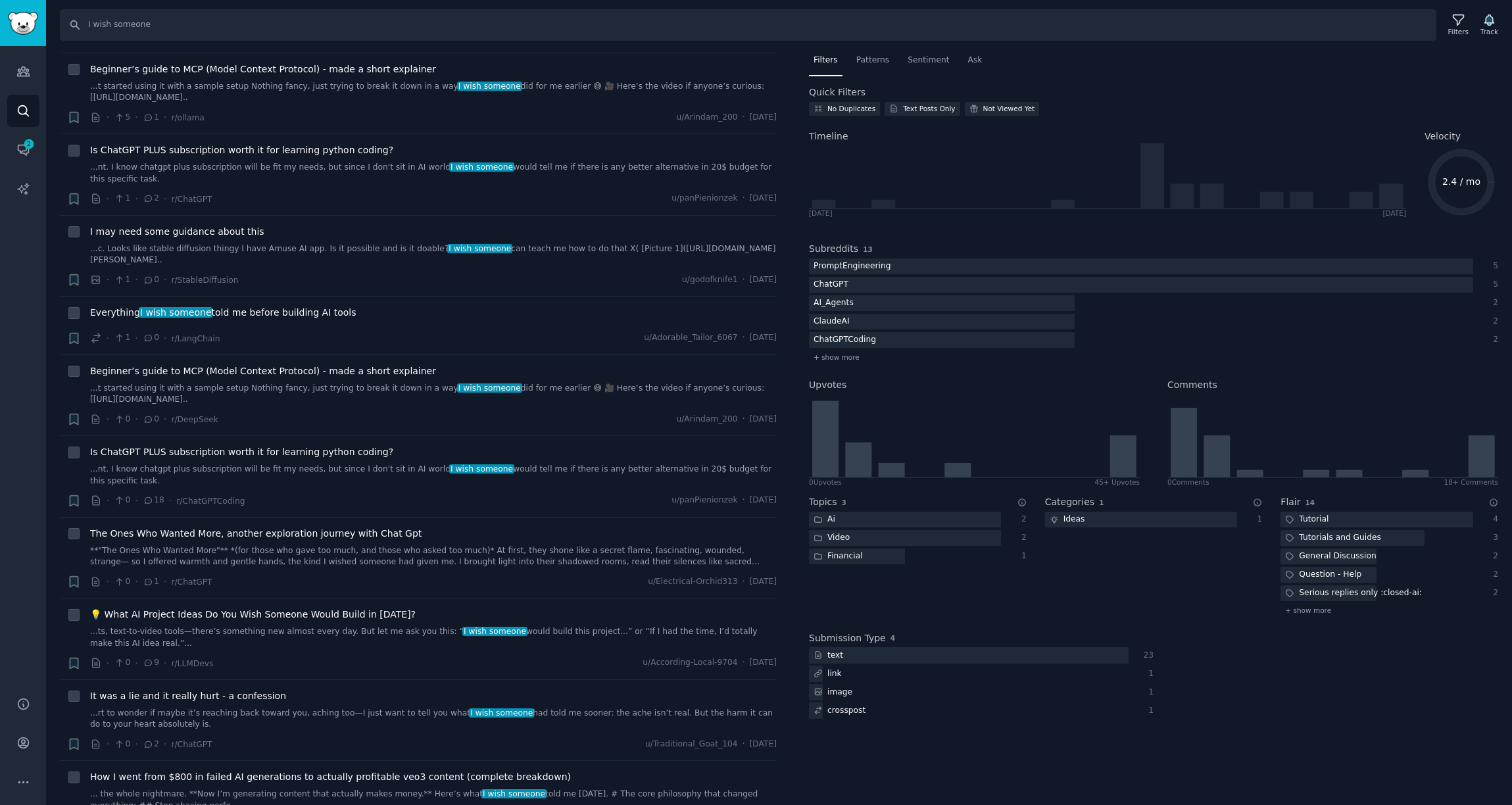
scroll to position [1347, 0]
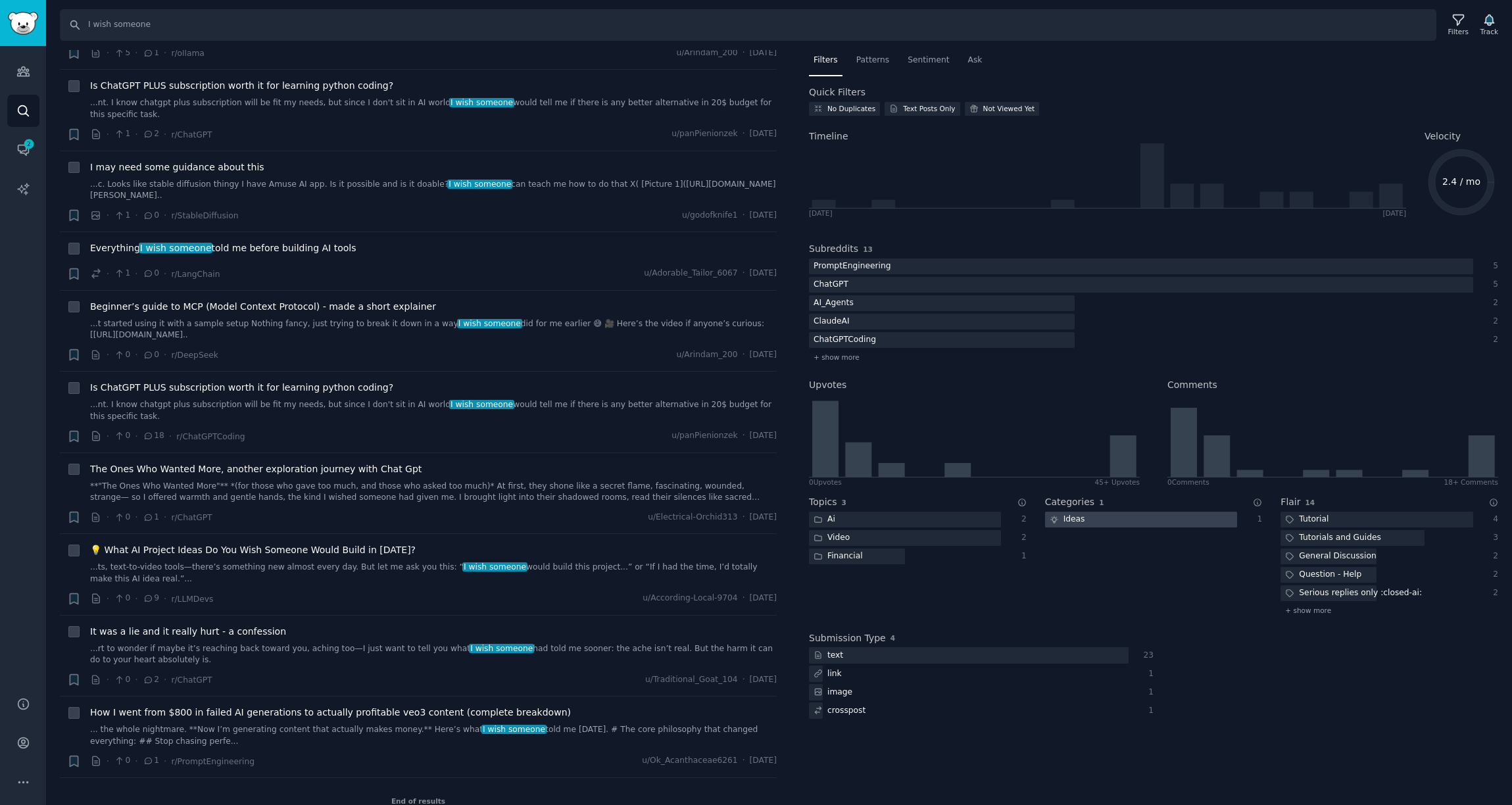
click at [1088, 522] on div at bounding box center [1141, 520] width 192 height 16
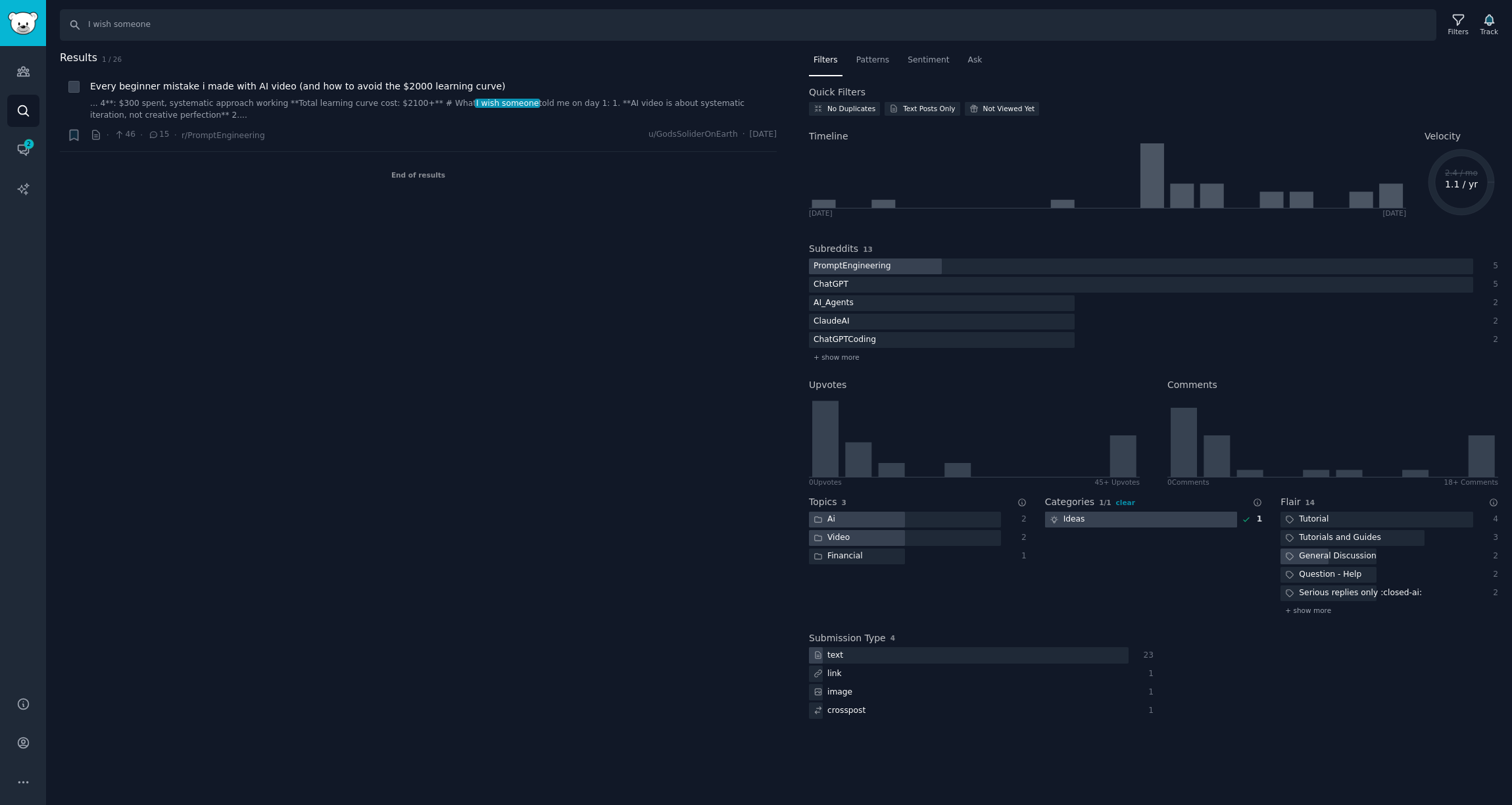
scroll to position [0, 0]
